Goal: Task Accomplishment & Management: Use online tool/utility

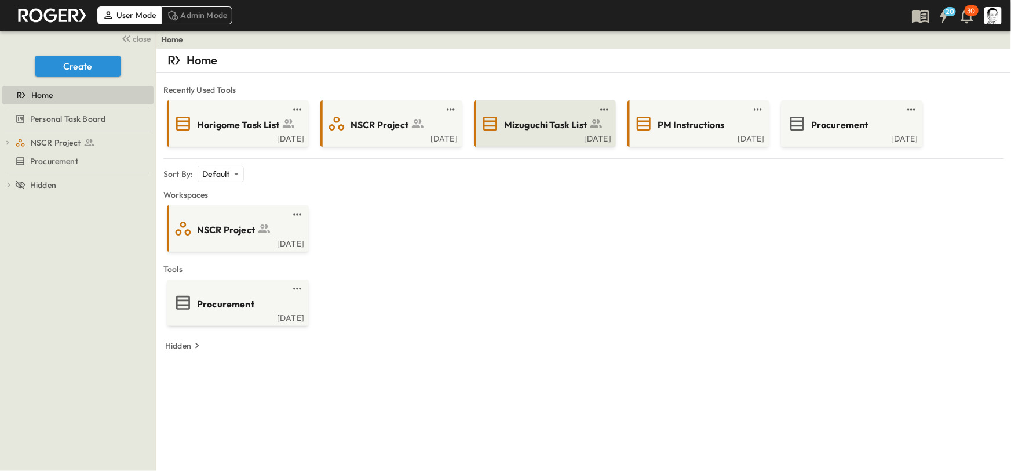
click at [527, 127] on span "Mizuguchi Task List" at bounding box center [545, 124] width 83 height 13
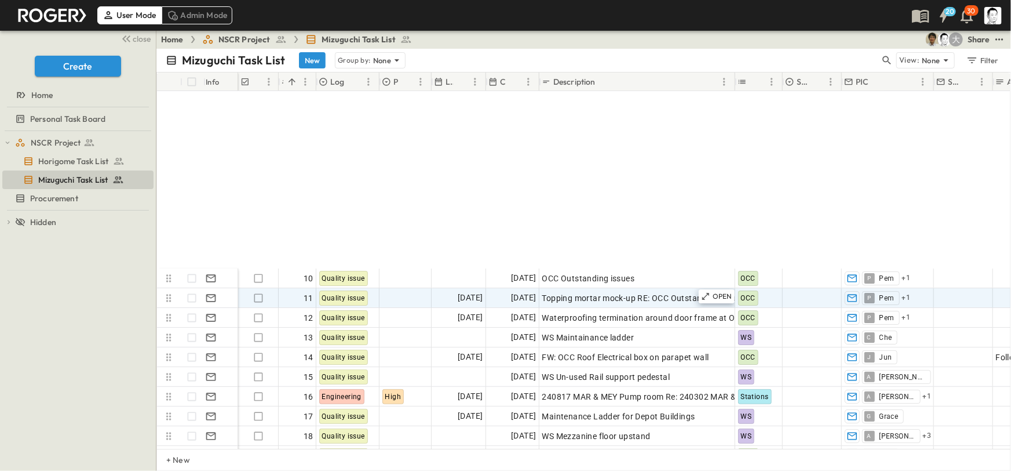
scroll to position [351, 0]
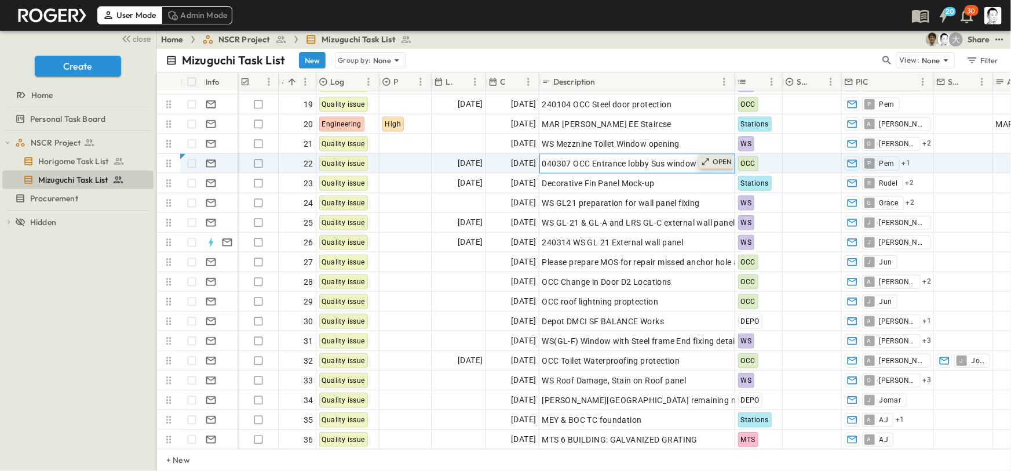
click at [713, 161] on p "OPEN" at bounding box center [723, 161] width 20 height 9
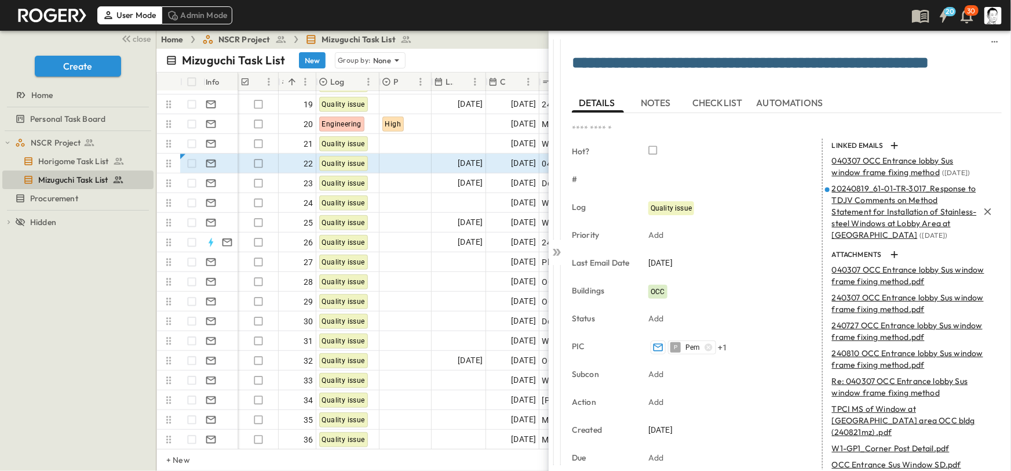
click at [849, 200] on span "20240819_61-01-TR-3017_Response to TDJV Comments on Method Statement for Instal…" at bounding box center [904, 211] width 145 height 57
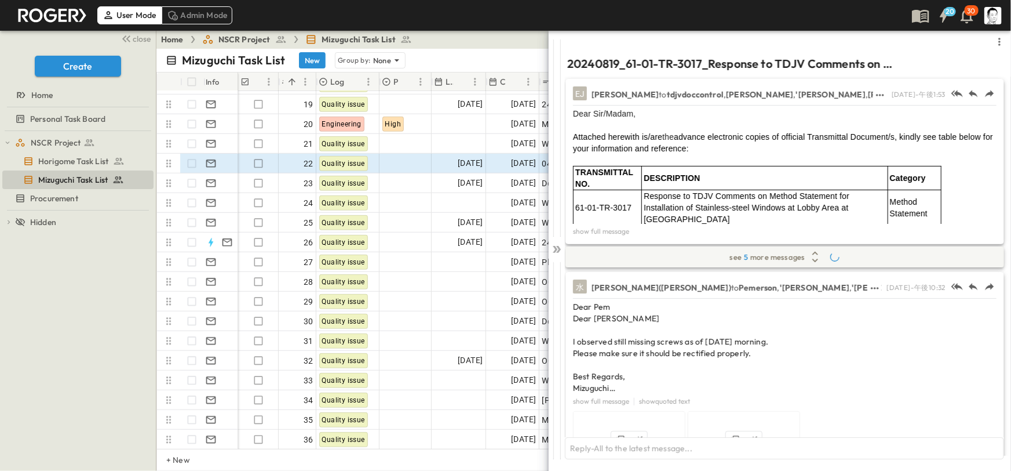
scroll to position [748, 0]
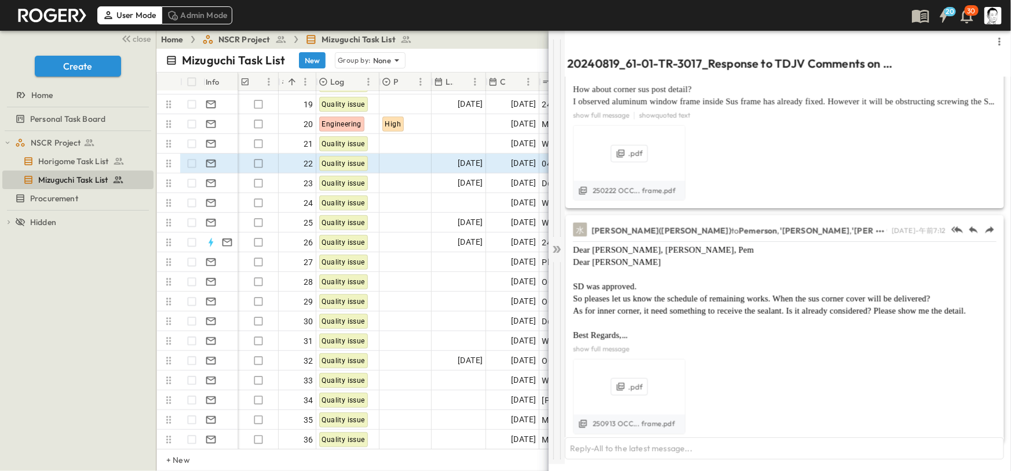
click at [559, 244] on icon at bounding box center [557, 249] width 12 height 12
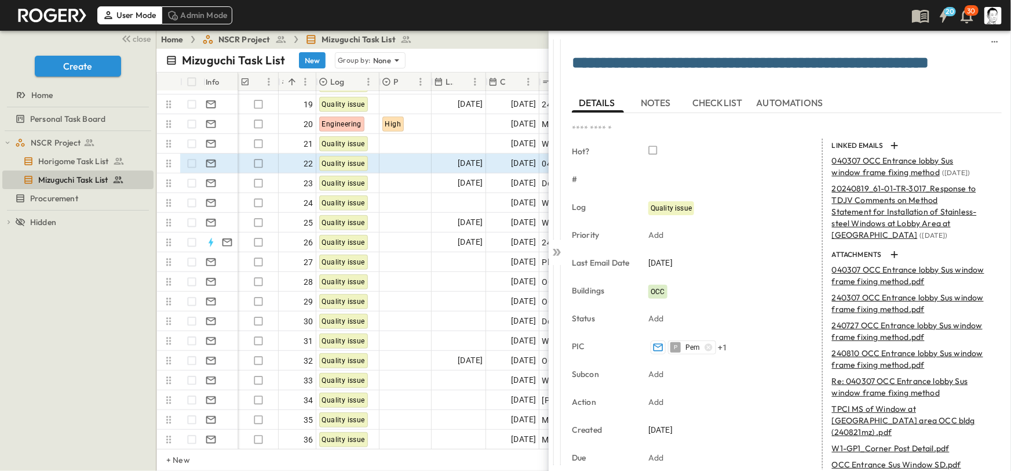
click at [559, 244] on div at bounding box center [557, 249] width 16 height 439
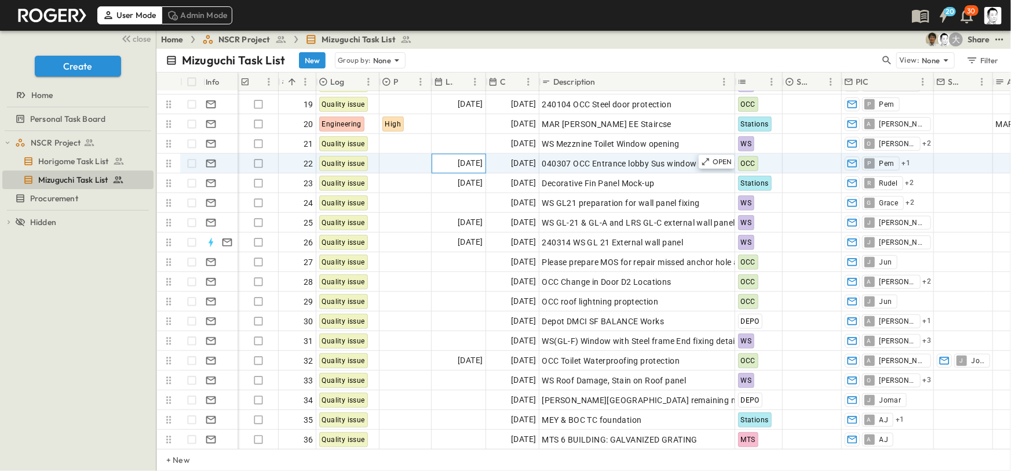
click at [460, 169] on span "[DATE]" at bounding box center [470, 162] width 25 height 13
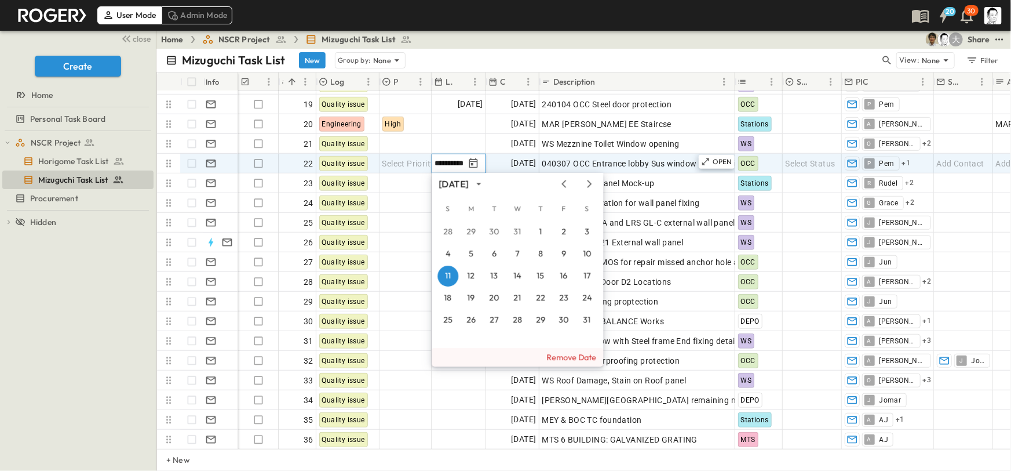
click at [589, 358] on button "Remove Date" at bounding box center [518, 357] width 172 height 19
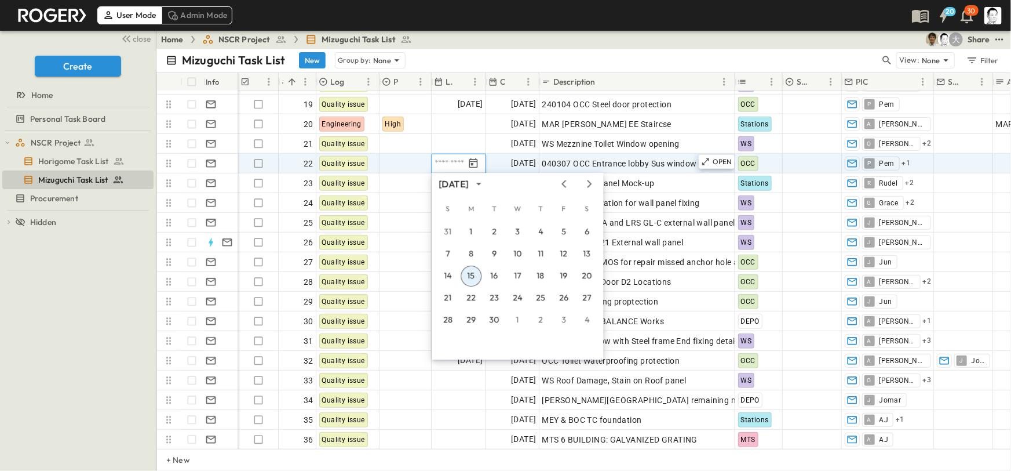
click at [478, 272] on button "15" at bounding box center [471, 275] width 21 height 21
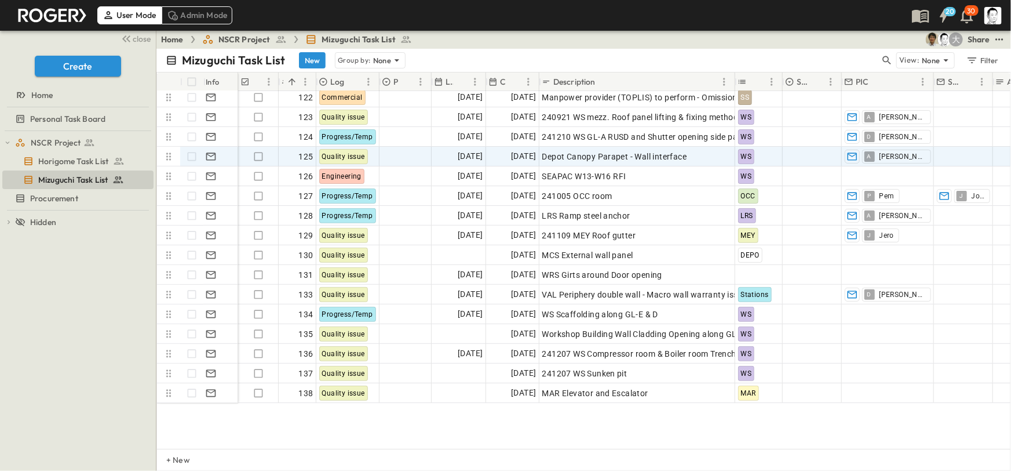
scroll to position [2266, 0]
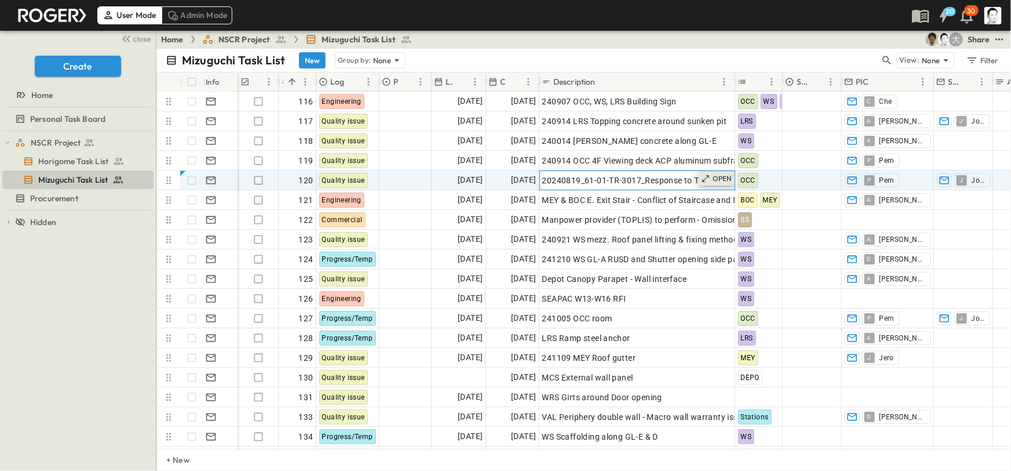
click at [722, 178] on p "OPEN" at bounding box center [723, 178] width 20 height 9
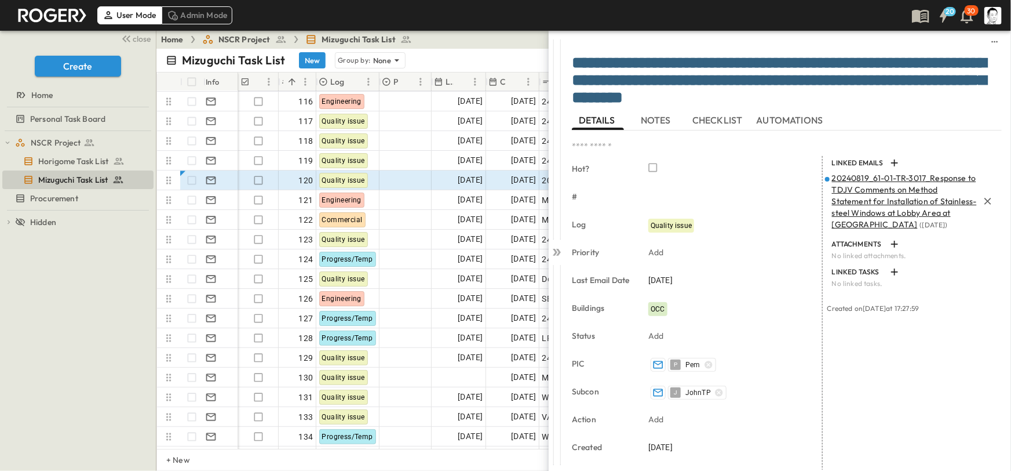
click at [835, 197] on span "20240819_61-01-TR-3017_Response to TDJV Comments on Method Statement for Instal…" at bounding box center [904, 201] width 145 height 57
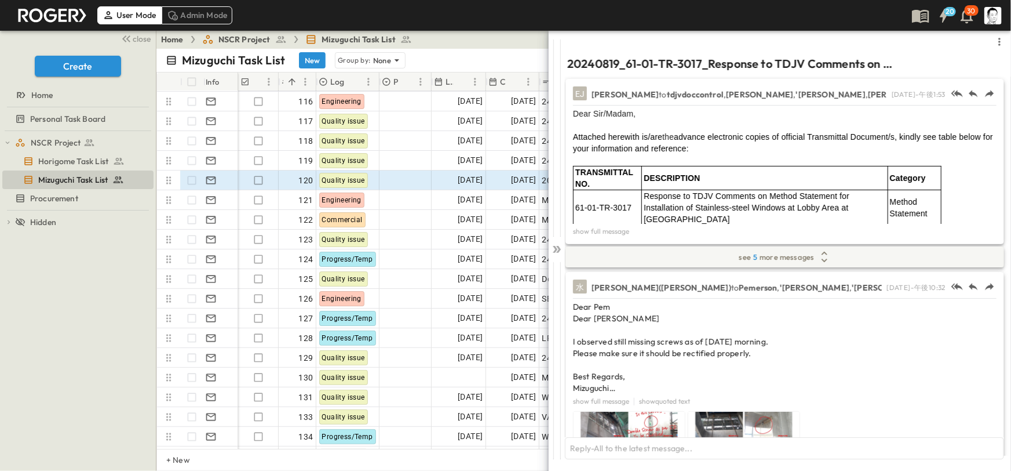
scroll to position [761, 0]
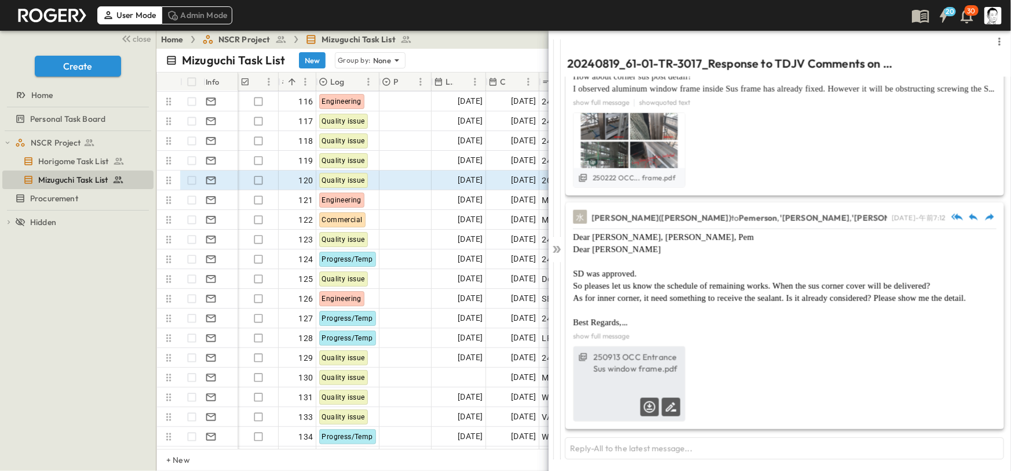
click at [634, 365] on label "250913 OCC Entrance Sus window frame.pdf" at bounding box center [637, 362] width 87 height 23
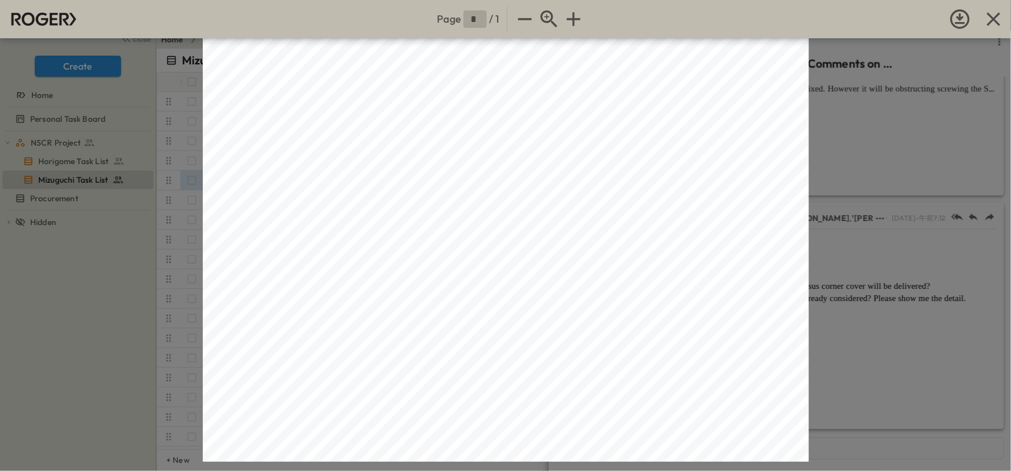
scroll to position [0, 0]
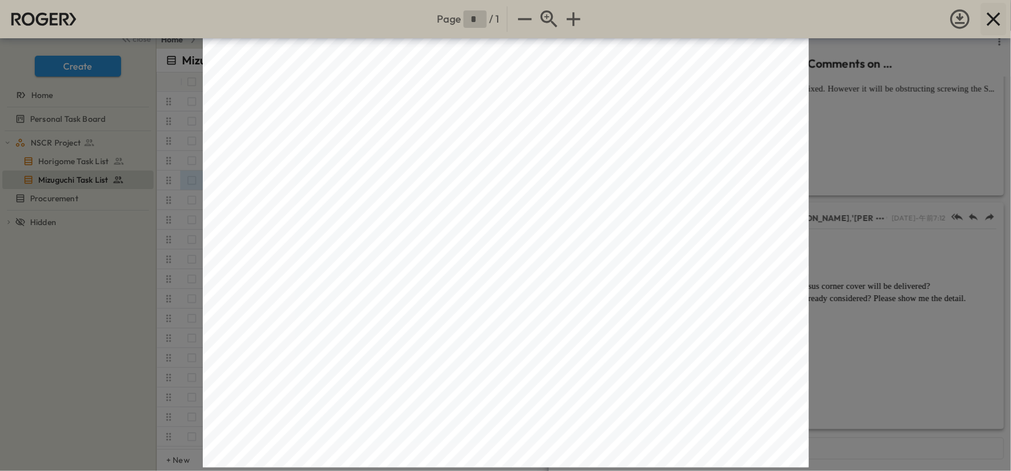
click at [995, 18] on icon "button" at bounding box center [993, 18] width 13 height 13
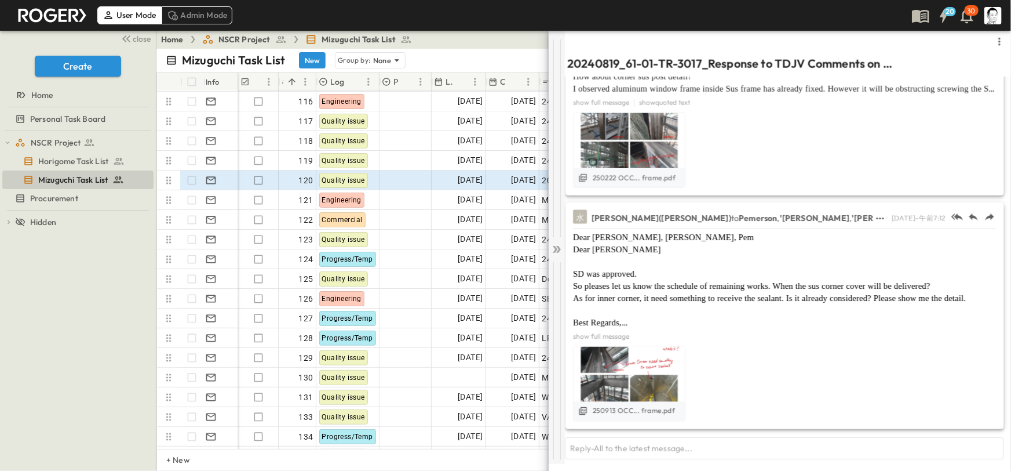
click at [551, 247] on icon at bounding box center [557, 249] width 12 height 12
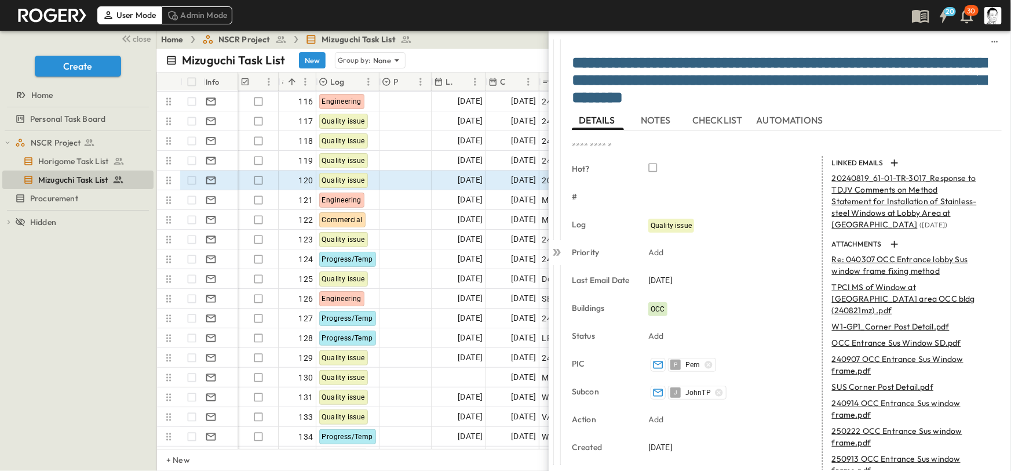
click at [551, 247] on icon at bounding box center [557, 252] width 12 height 12
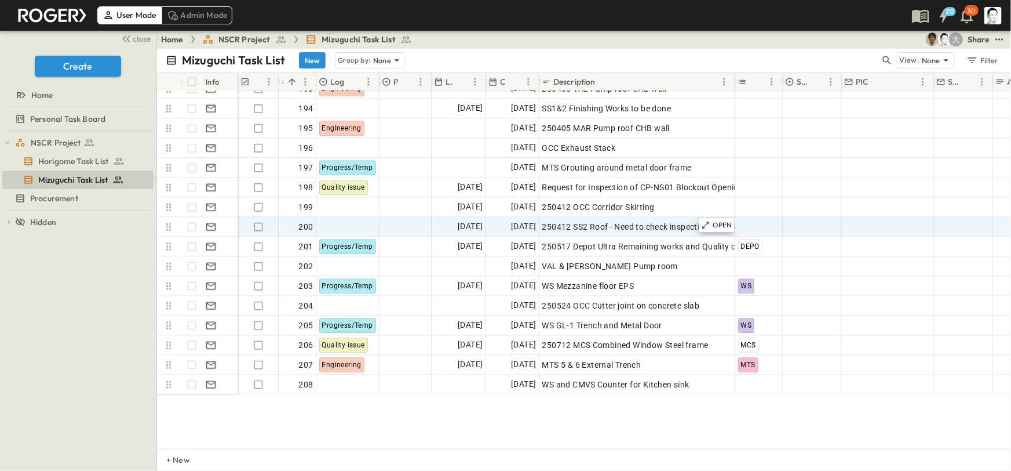
scroll to position [3653, 0]
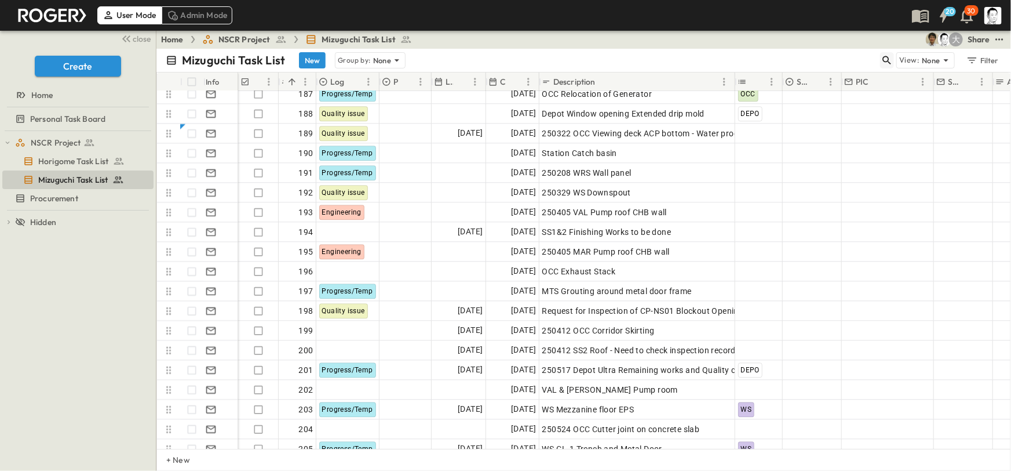
click at [883, 59] on icon "button" at bounding box center [888, 60] width 12 height 12
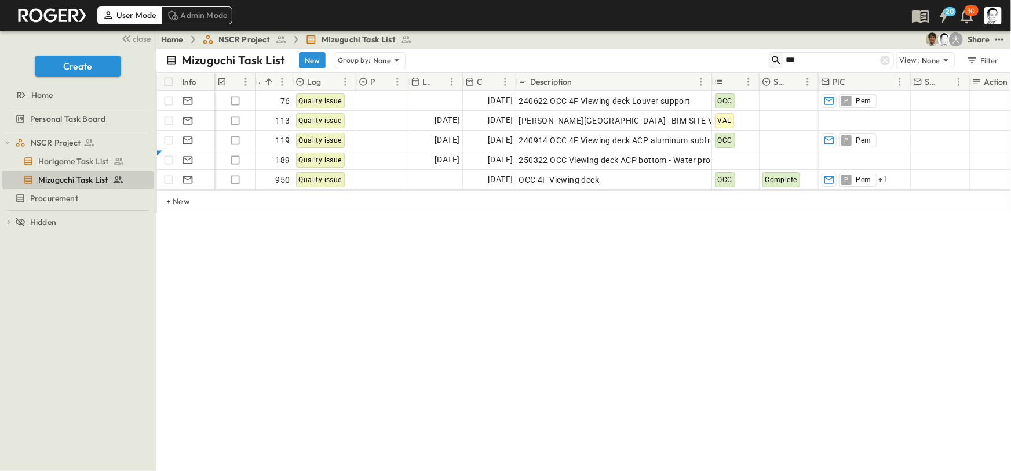
scroll to position [0, 0]
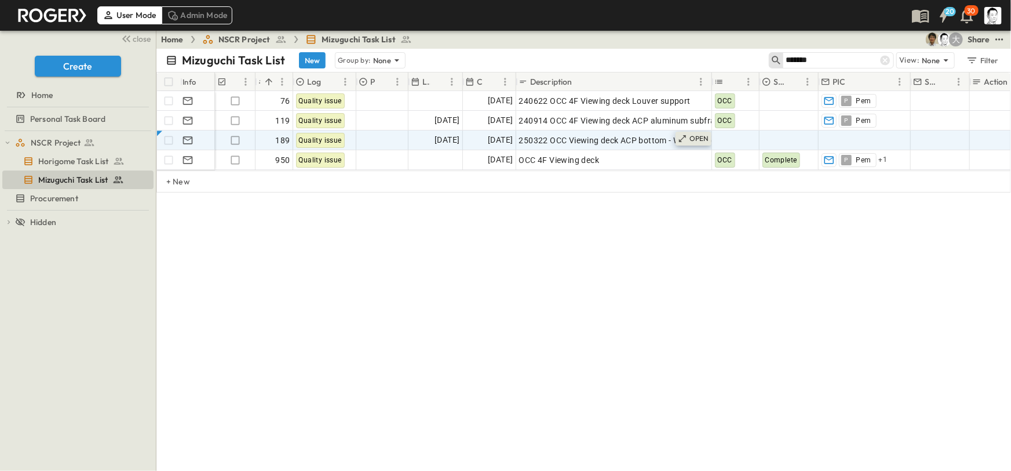
type input "*******"
click at [699, 136] on p "OPEN" at bounding box center [700, 138] width 20 height 9
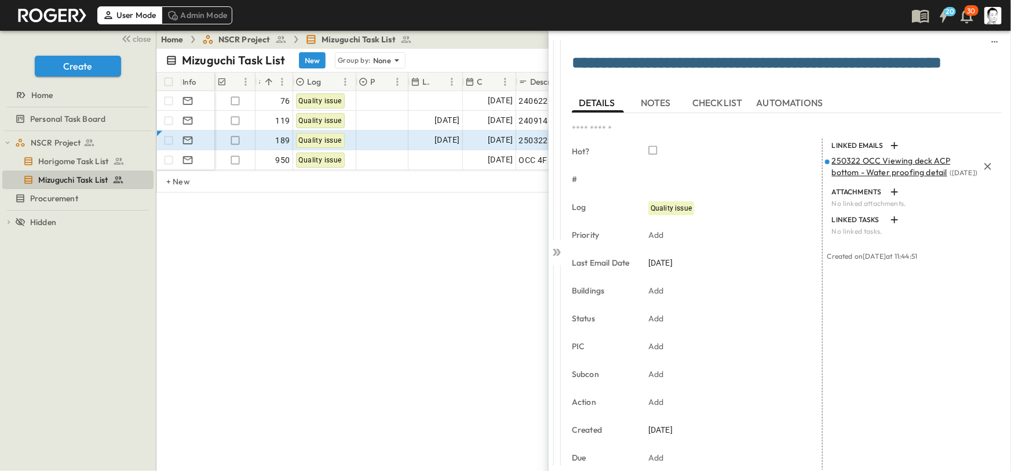
click at [845, 171] on span "250322 OCC Viewing deck ACP bottom - Water proofing detail" at bounding box center [891, 166] width 119 height 22
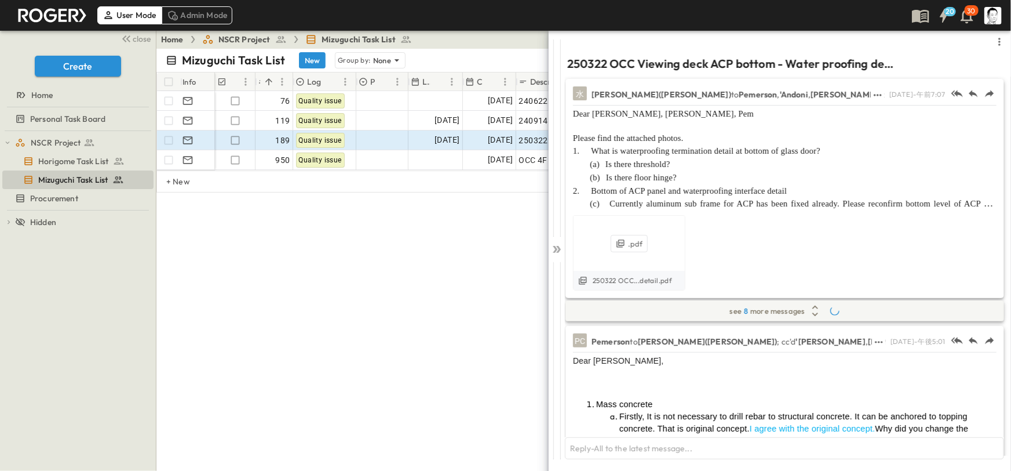
scroll to position [602, 0]
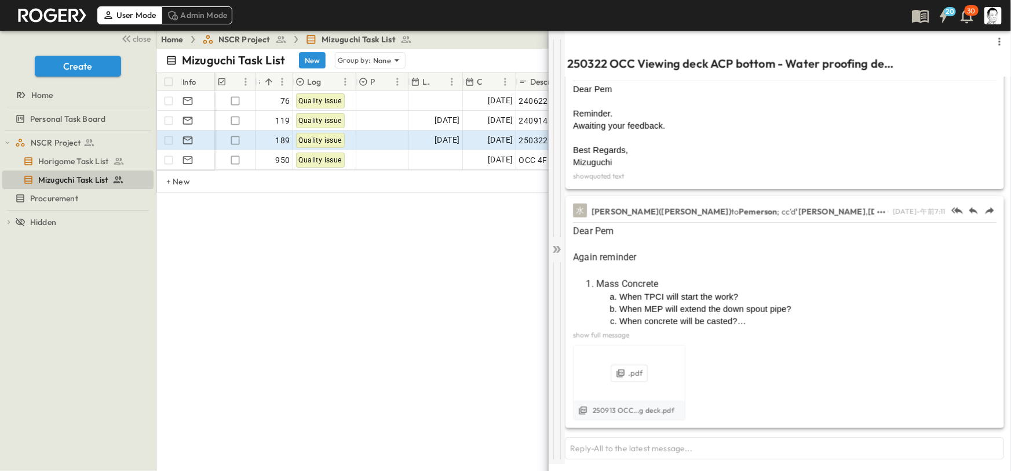
click at [560, 243] on icon at bounding box center [557, 249] width 12 height 12
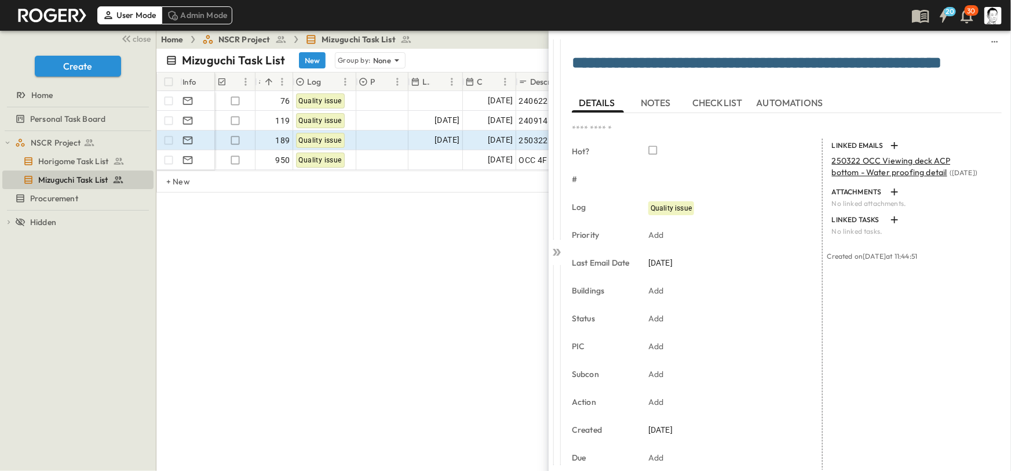
click at [560, 243] on div at bounding box center [557, 249] width 16 height 439
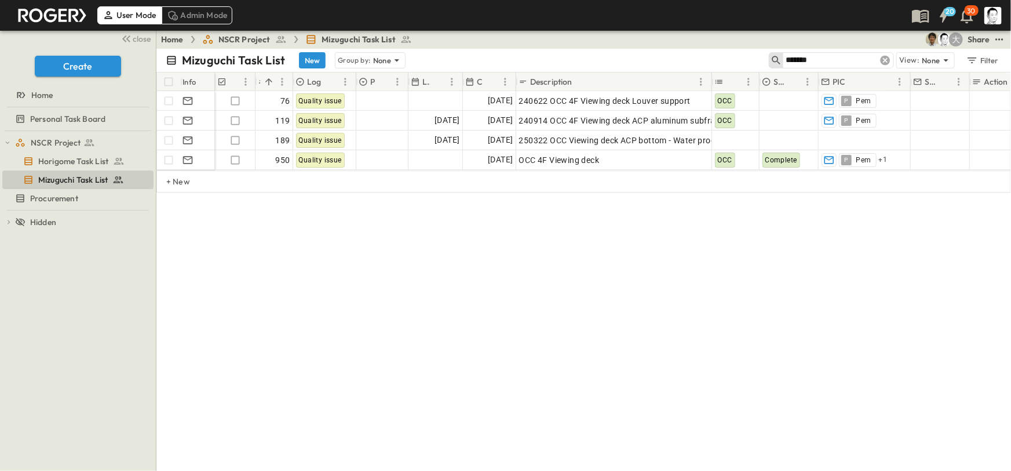
click at [891, 59] on icon at bounding box center [886, 60] width 12 height 12
